Goal: Find specific page/section: Find specific page/section

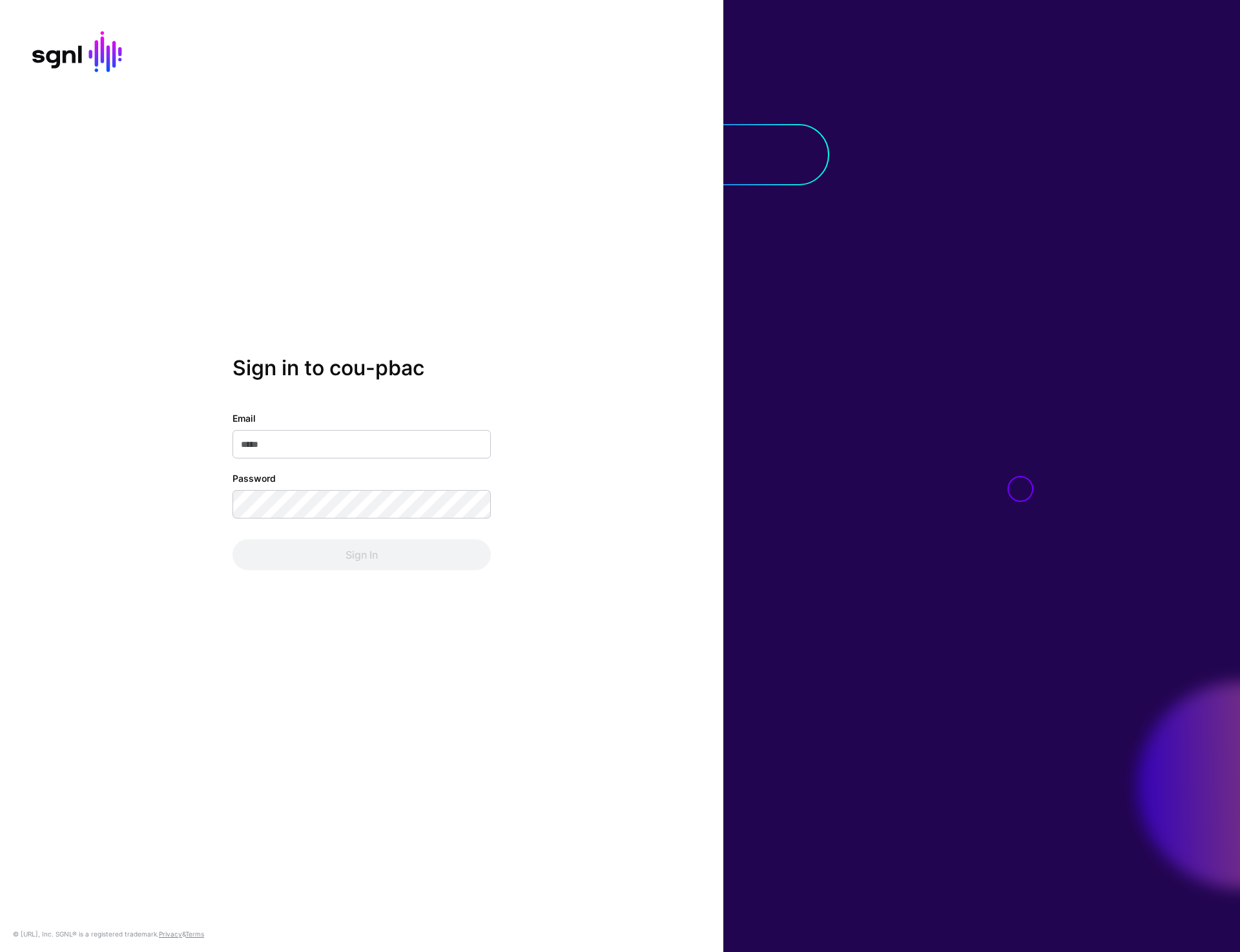
type input "**********"
click at [354, 541] on button "Sign In" at bounding box center [362, 555] width 258 height 31
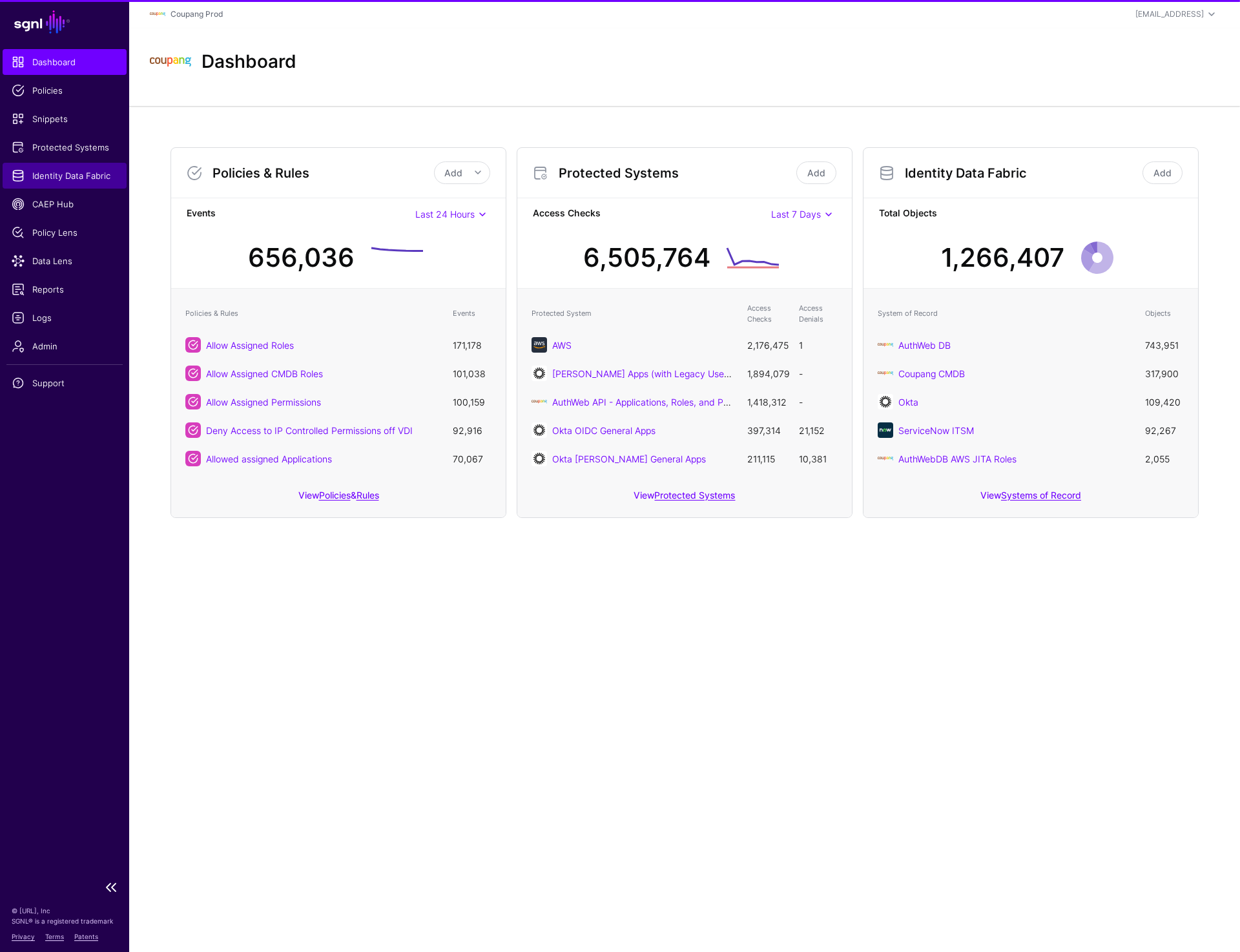
click at [48, 180] on span "Identity Data Fabric" at bounding box center [64, 175] width 106 height 13
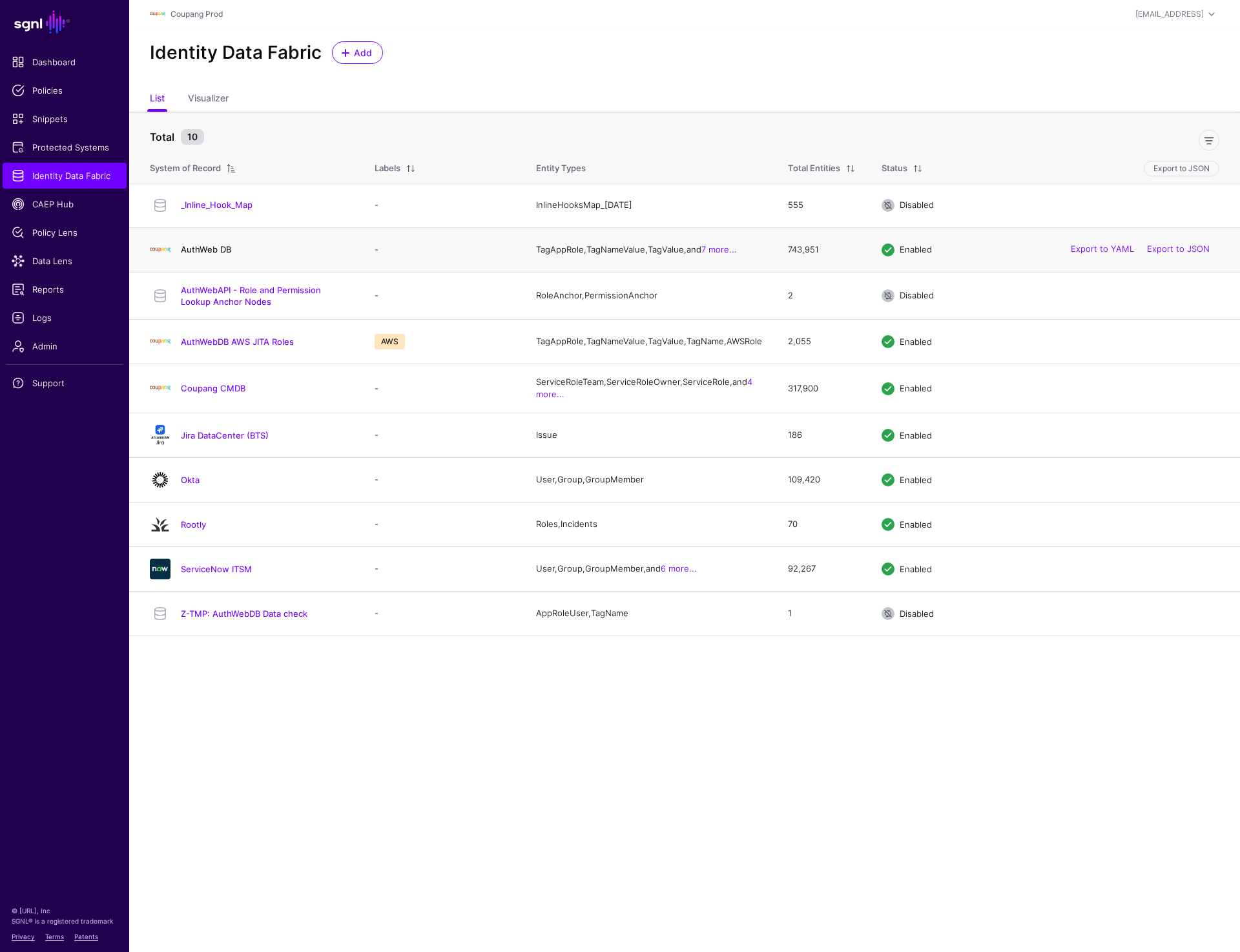
click at [200, 249] on link "AuthWeb DB" at bounding box center [205, 249] width 50 height 10
